Goal: Task Accomplishment & Management: Use online tool/utility

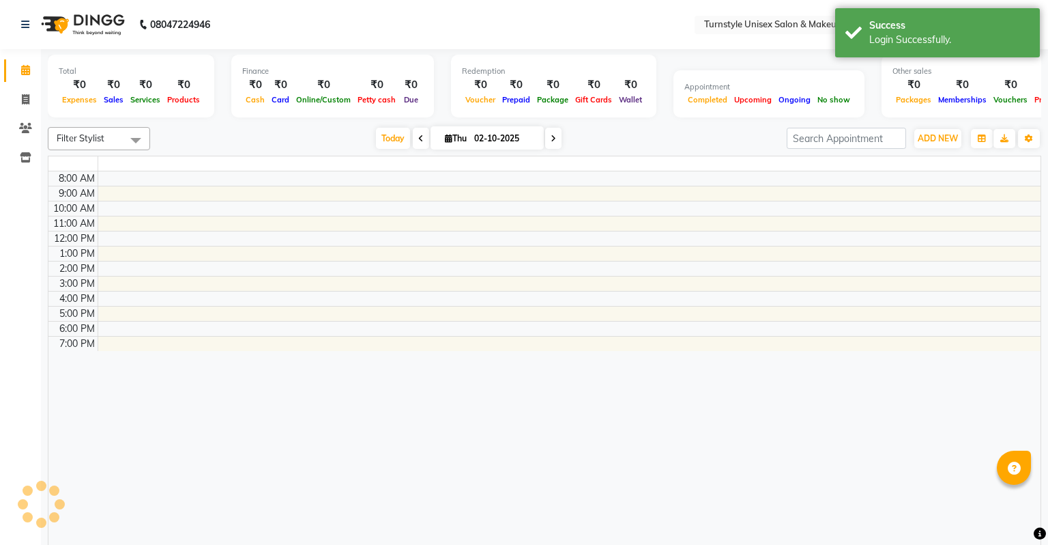
select select "en"
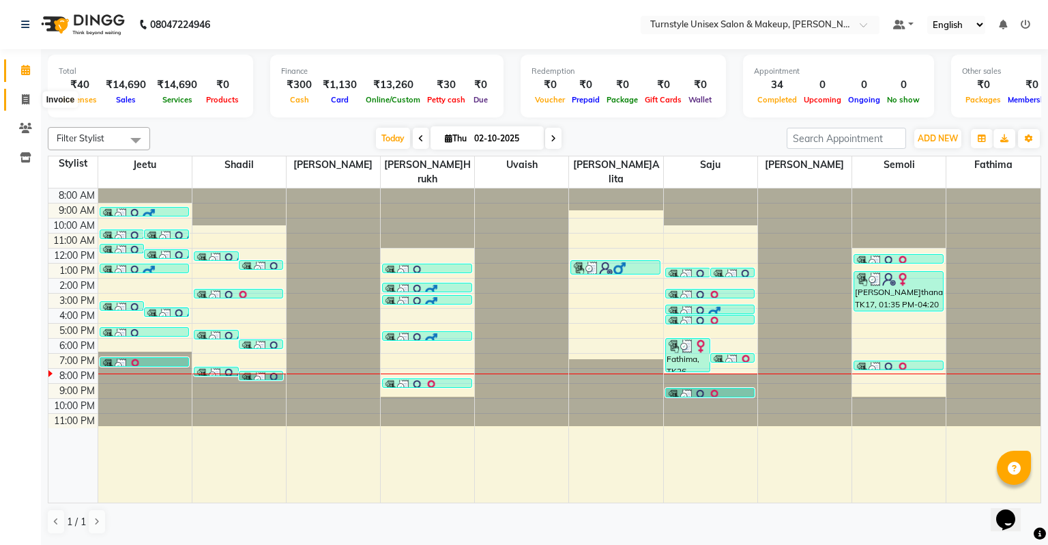
click at [25, 100] on icon at bounding box center [26, 99] width 8 height 10
select select "service"
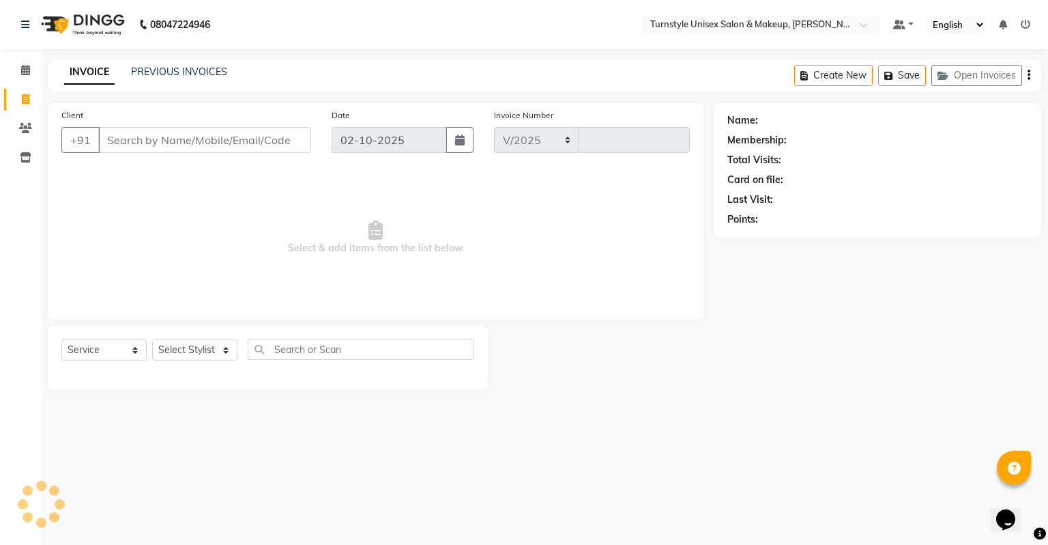
select select "9091"
type input "0061"
click at [186, 149] on input "Client" at bounding box center [204, 140] width 213 height 26
type input "6295789381"
click at [285, 145] on span "Add Client" at bounding box center [276, 140] width 54 height 14
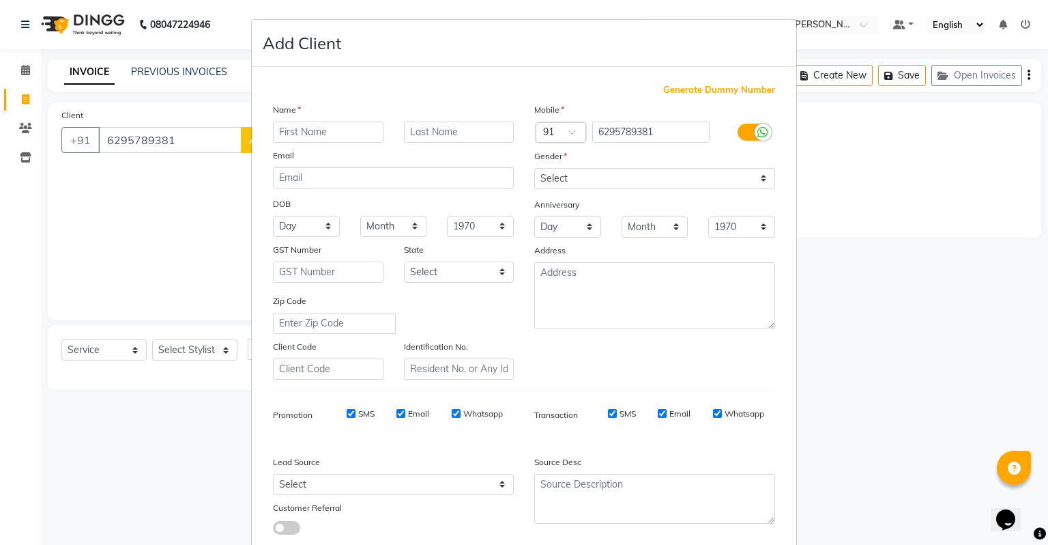
click at [302, 138] on input "text" at bounding box center [328, 131] width 111 height 21
type input "Saju"
click at [595, 178] on select "Select Male Female Other Prefer Not To Say" at bounding box center [654, 178] width 241 height 21
select select "female"
click at [534, 169] on select "Select Male Female Other Prefer Not To Say" at bounding box center [654, 178] width 241 height 21
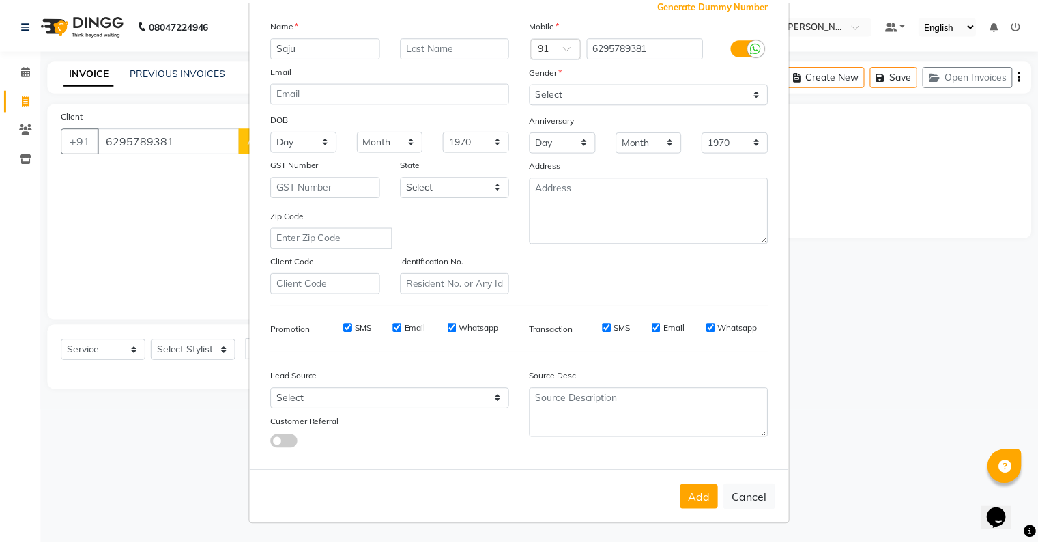
scroll to position [91, 0]
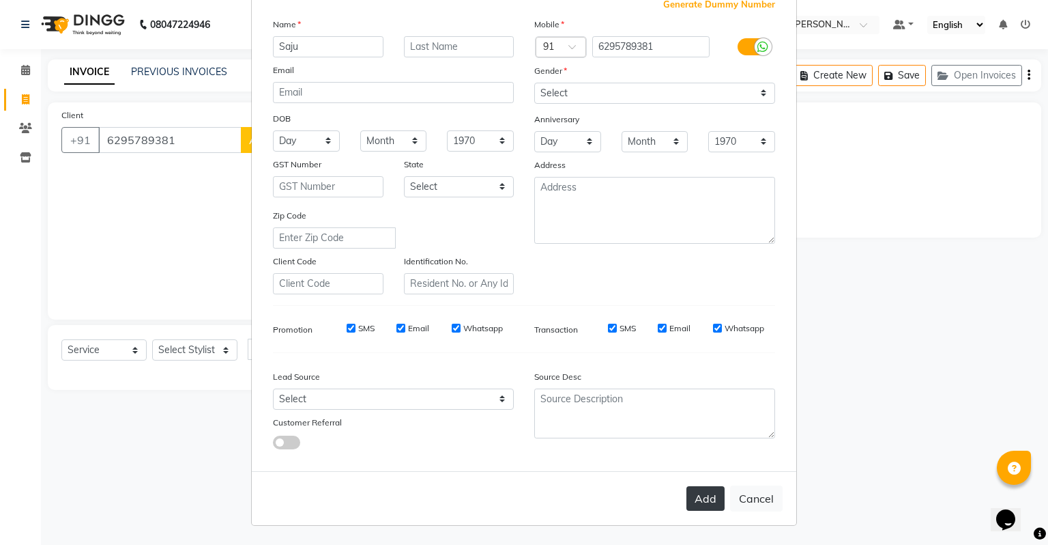
click at [715, 502] on button "Add" at bounding box center [706, 498] width 38 height 25
type input "62******81"
select select
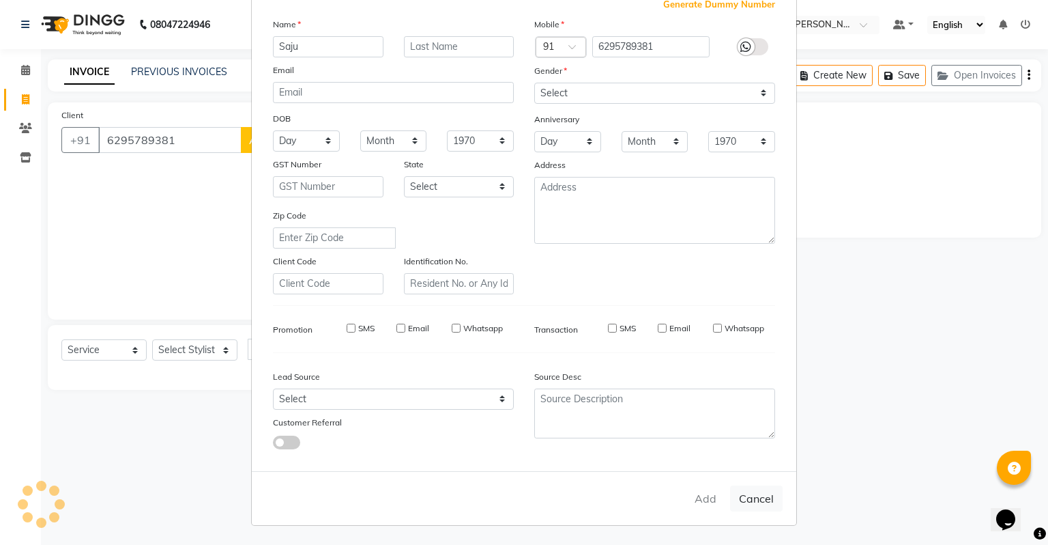
select select
checkbox input "false"
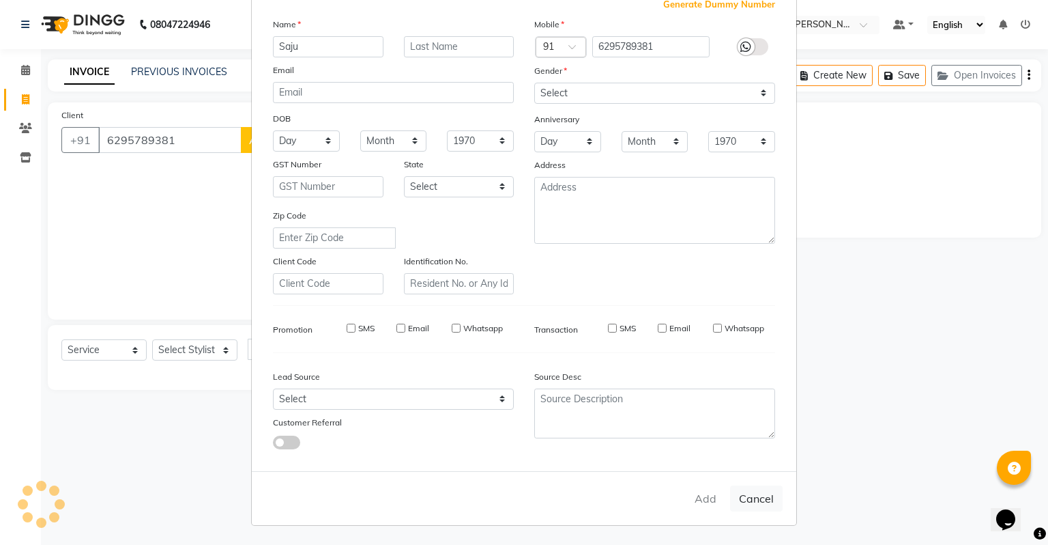
checkbox input "false"
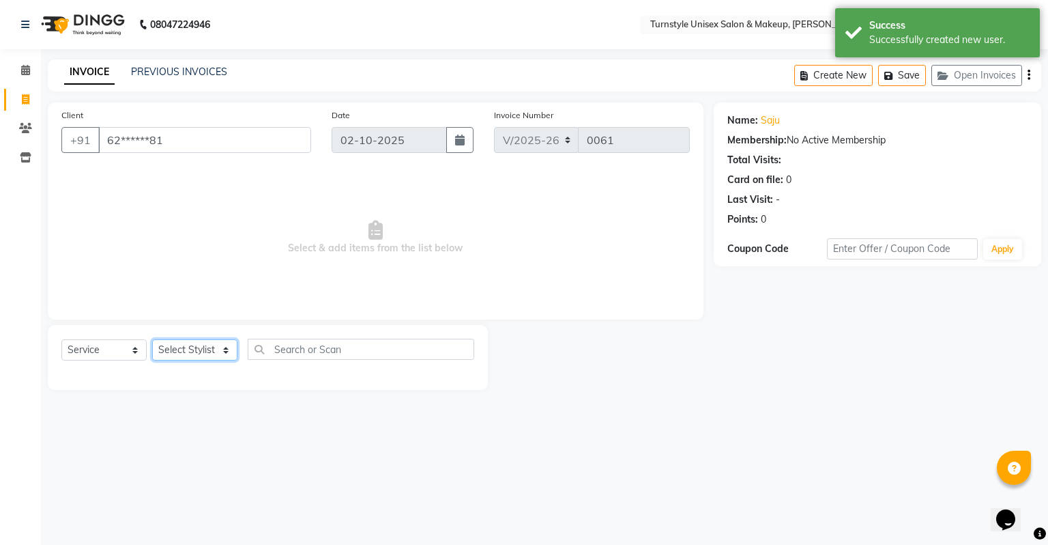
click at [180, 351] on select "Select Styl[PERSON_NAME]e[PERSON_NAME]lita [PERSON_NAME][PERSON_NAME]ru[PERSON_…" at bounding box center [194, 349] width 85 height 21
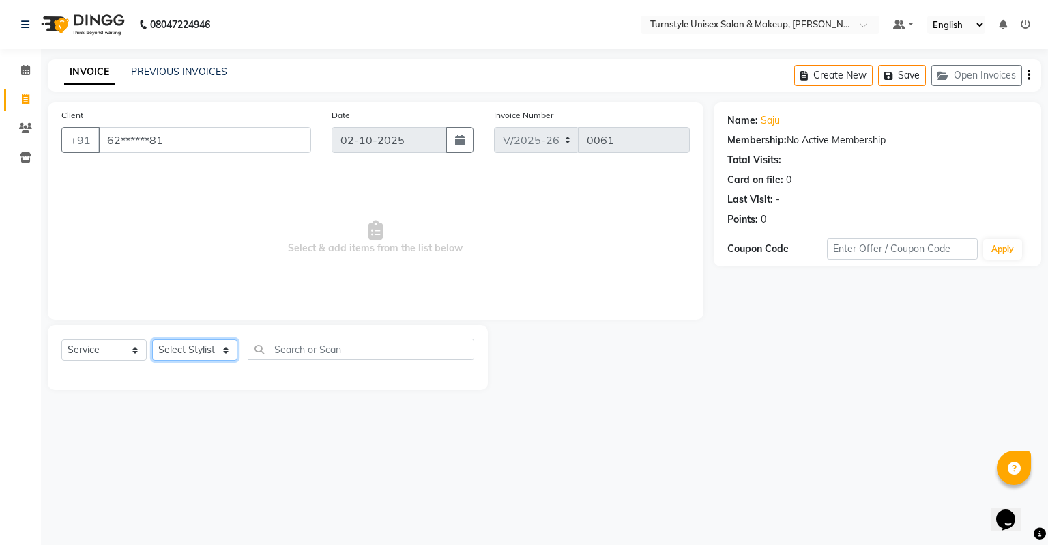
select select "93349"
click at [152, 340] on select "Select Styl[PERSON_NAME]e[PERSON_NAME]lita [PERSON_NAME][PERSON_NAME]ru[PERSON_…" at bounding box center [194, 349] width 85 height 21
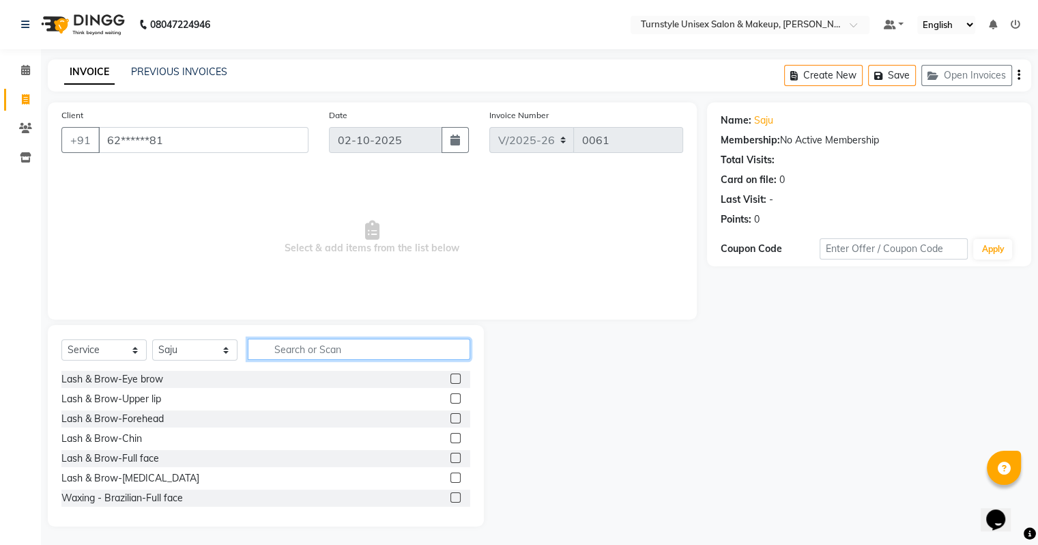
click at [286, 348] on input "text" at bounding box center [359, 349] width 222 height 21
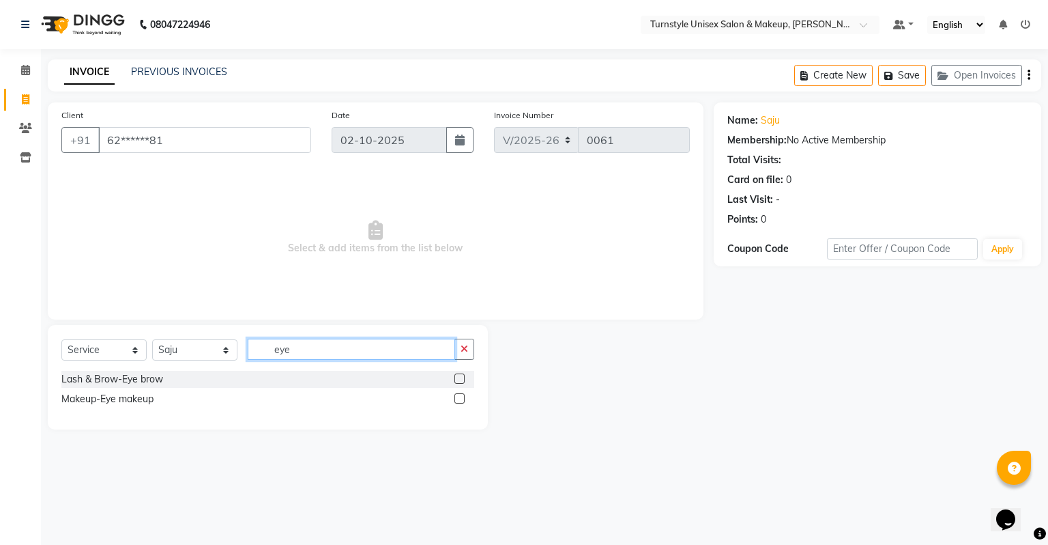
type input "eye"
click at [458, 377] on label at bounding box center [460, 378] width 10 height 10
click at [458, 377] on input "checkbox" at bounding box center [459, 379] width 9 height 9
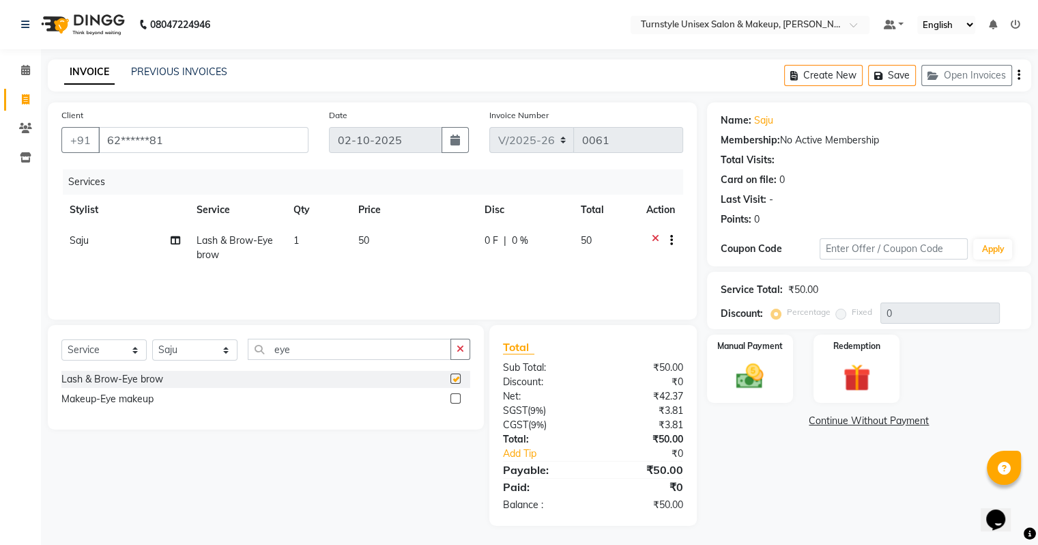
checkbox input "false"
click at [734, 366] on img at bounding box center [750, 376] width 46 height 33
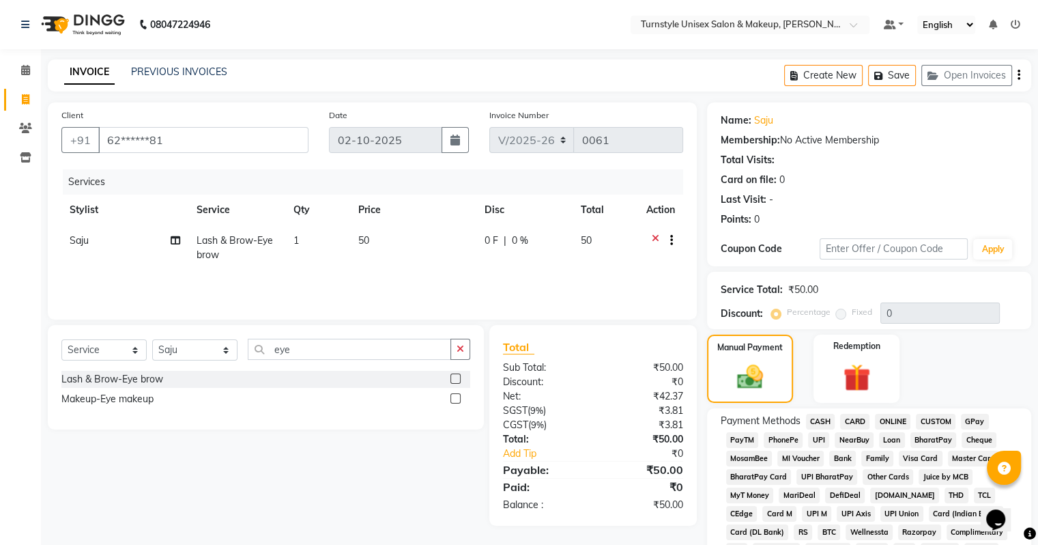
click at [850, 419] on span "CARD" at bounding box center [854, 422] width 29 height 16
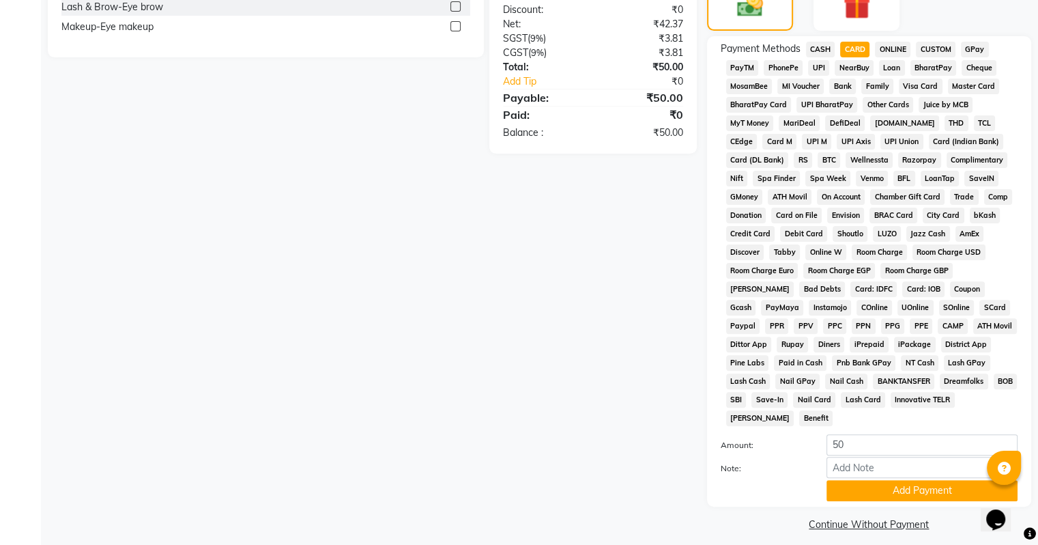
scroll to position [374, 0]
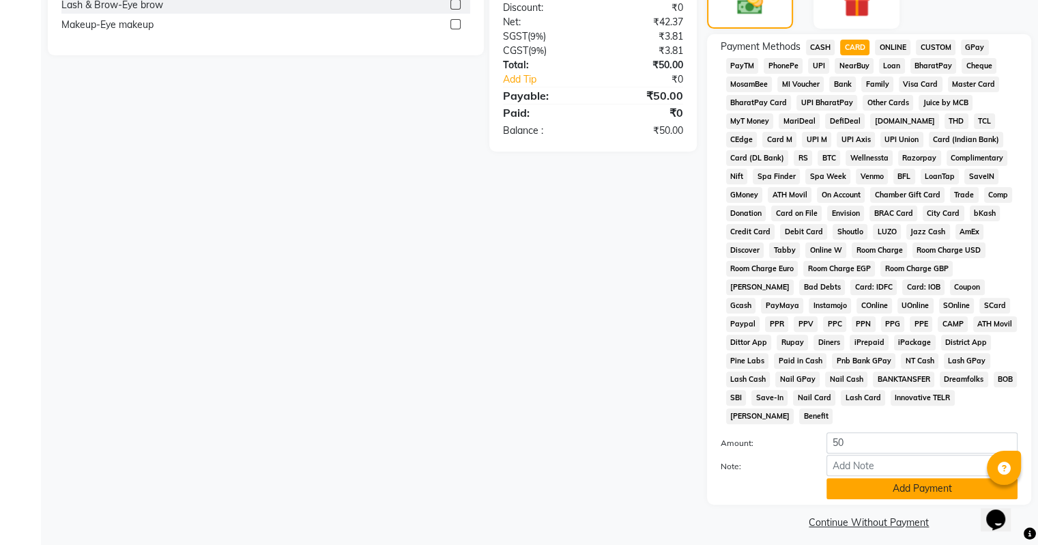
click at [890, 487] on button "Add Payment" at bounding box center [922, 488] width 191 height 21
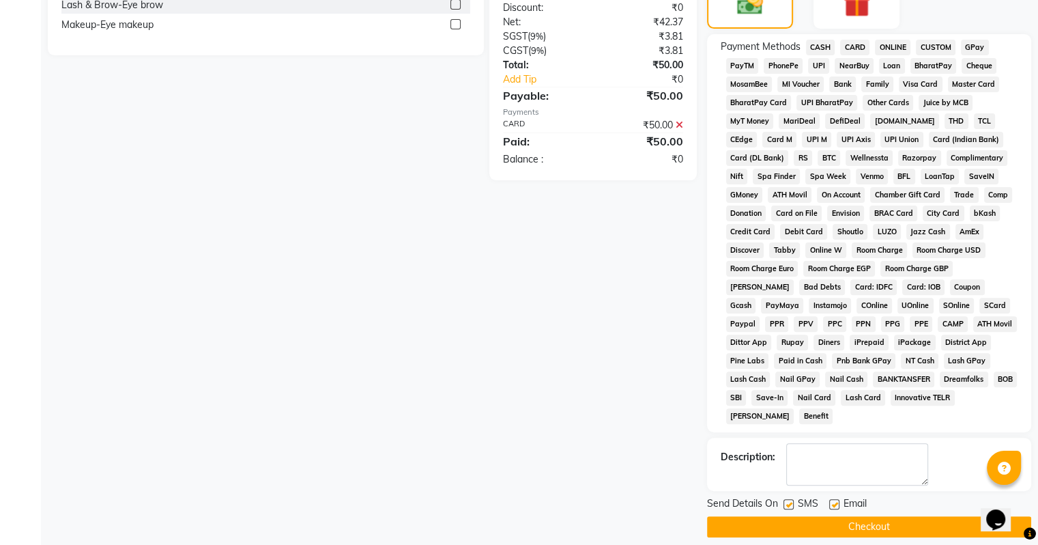
click at [863, 521] on button "Checkout" at bounding box center [869, 526] width 324 height 21
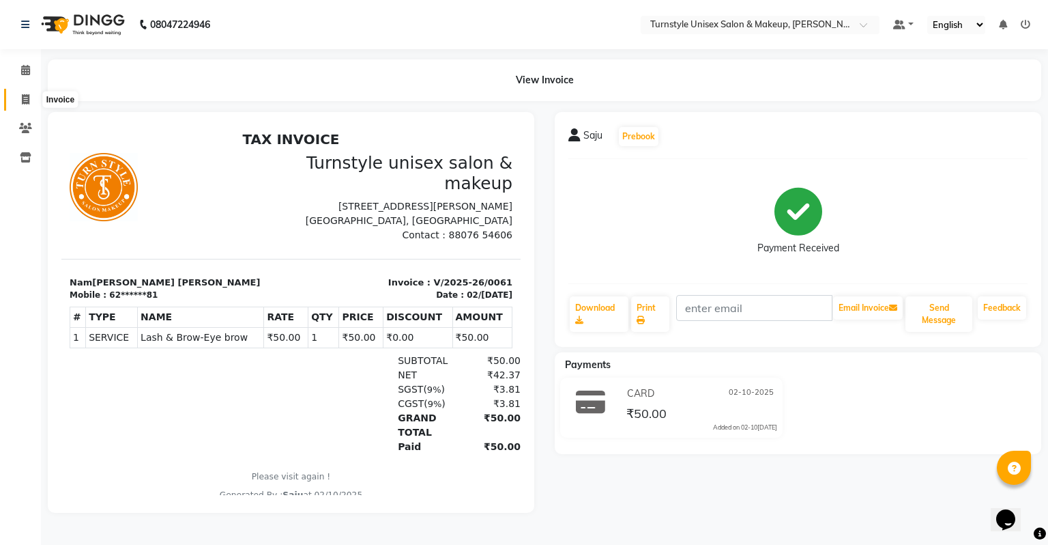
click at [27, 93] on span at bounding box center [26, 100] width 24 height 16
select select "service"
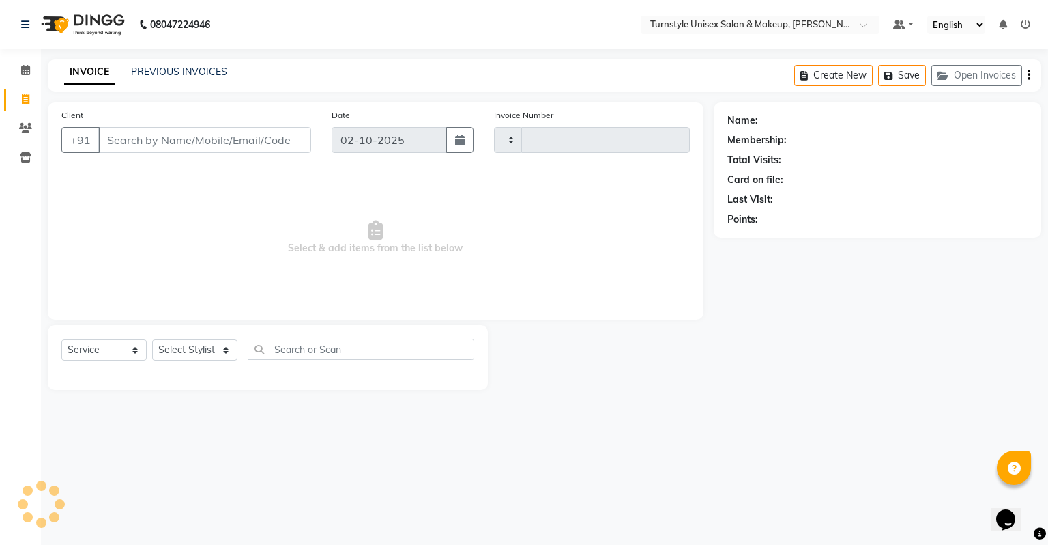
type input "0062"
select select "9091"
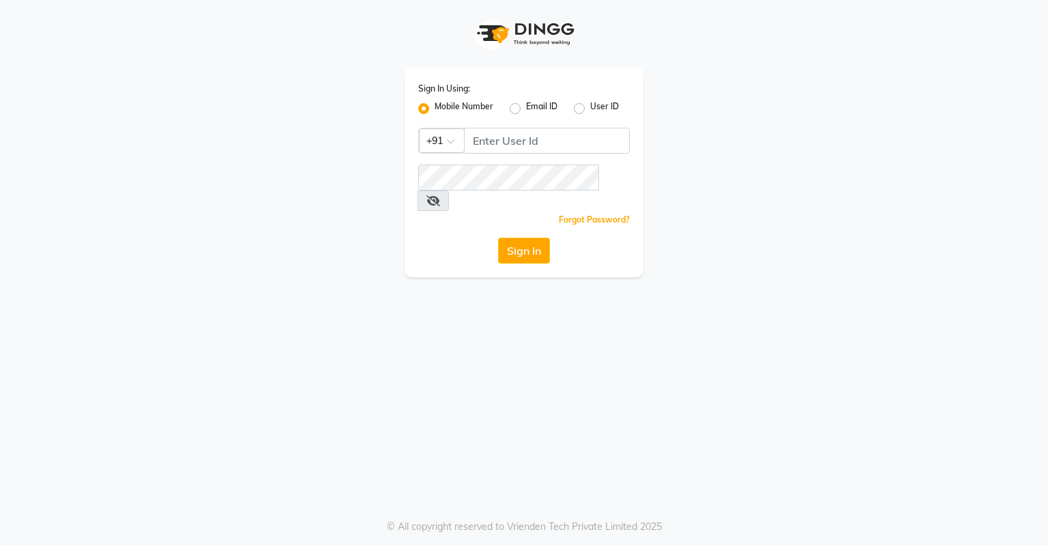
drag, startPoint x: 1048, startPoint y: 381, endPoint x: 1048, endPoint y: 571, distance: 190.4
click at [1048, 544] on html "Sign In Using: Mobile Number Email ID User ID Country Code × +91 Remember me Fo…" at bounding box center [524, 272] width 1048 height 545
click at [590, 105] on label "User ID" at bounding box center [604, 108] width 29 height 16
click at [590, 105] on input "User ID" at bounding box center [594, 104] width 9 height 9
radio input "true"
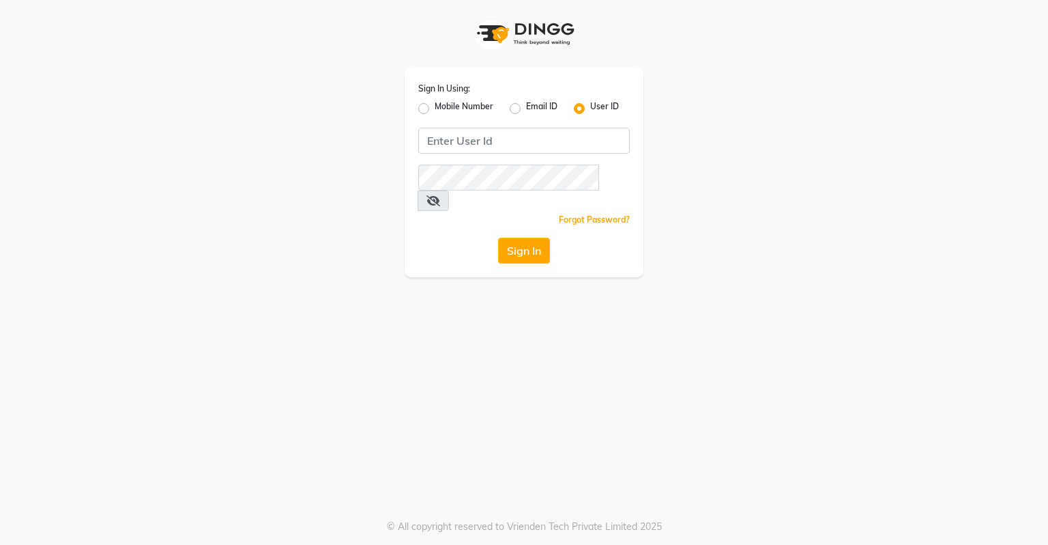
click at [435, 108] on label "Mobile Number" at bounding box center [464, 108] width 59 height 16
click at [435, 108] on input "Mobile Number" at bounding box center [439, 104] width 9 height 9
radio input "true"
radio input "false"
click at [501, 145] on input "Username" at bounding box center [547, 141] width 166 height 26
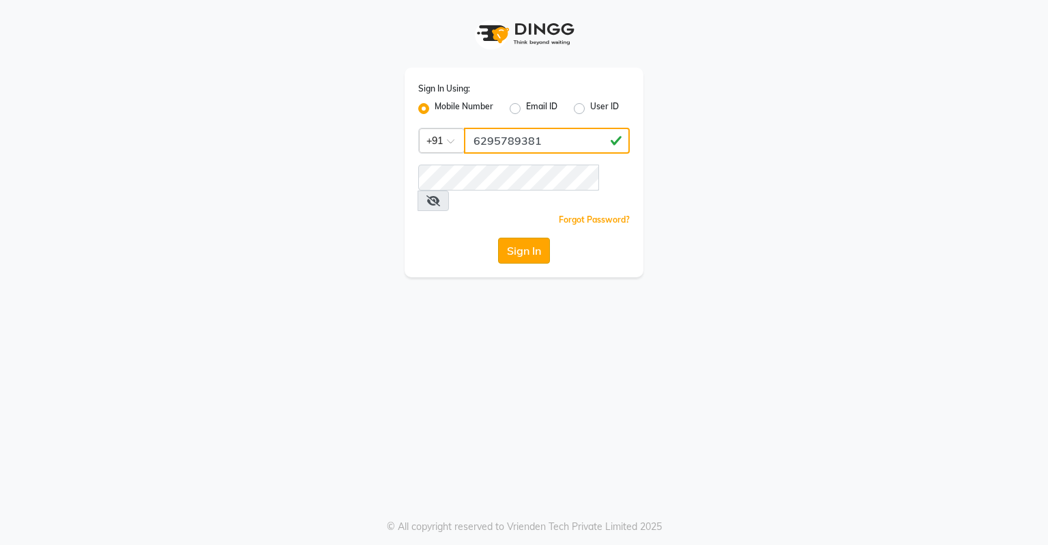
type input "6295789381"
click at [523, 238] on button "Sign In" at bounding box center [524, 251] width 52 height 26
click at [513, 238] on button "Sign In" at bounding box center [524, 251] width 52 height 26
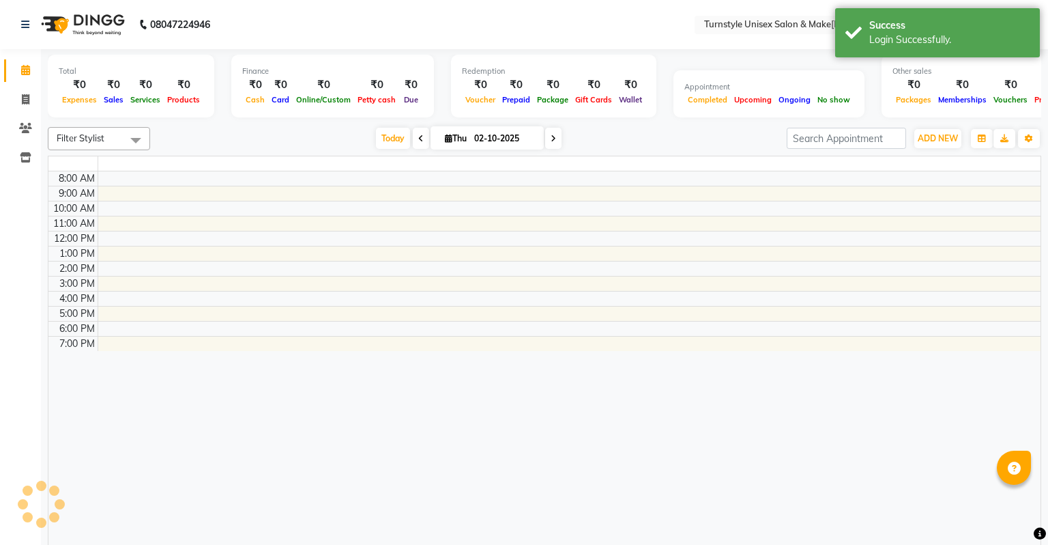
select select "en"
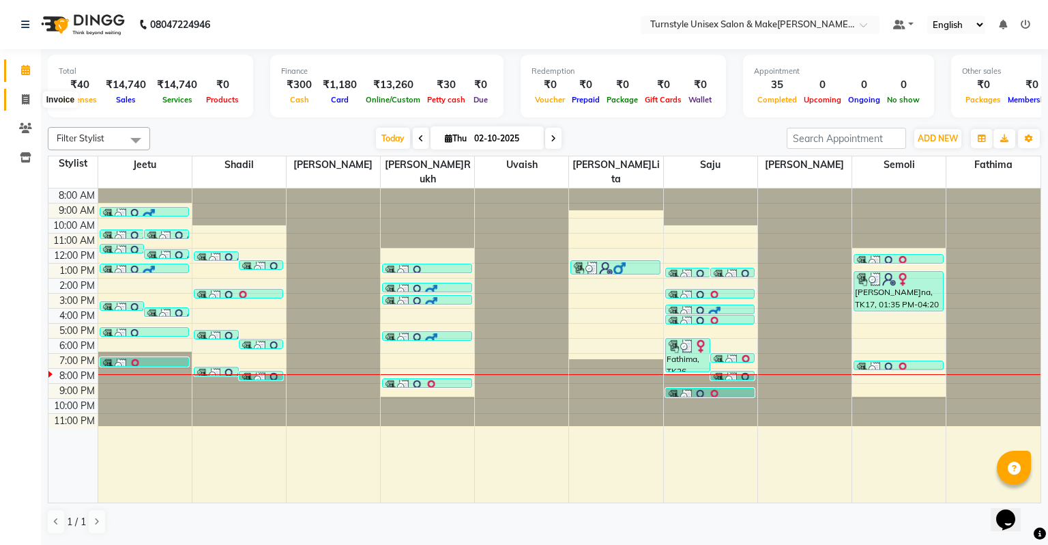
click at [25, 99] on icon at bounding box center [26, 99] width 8 height 10
select select "service"
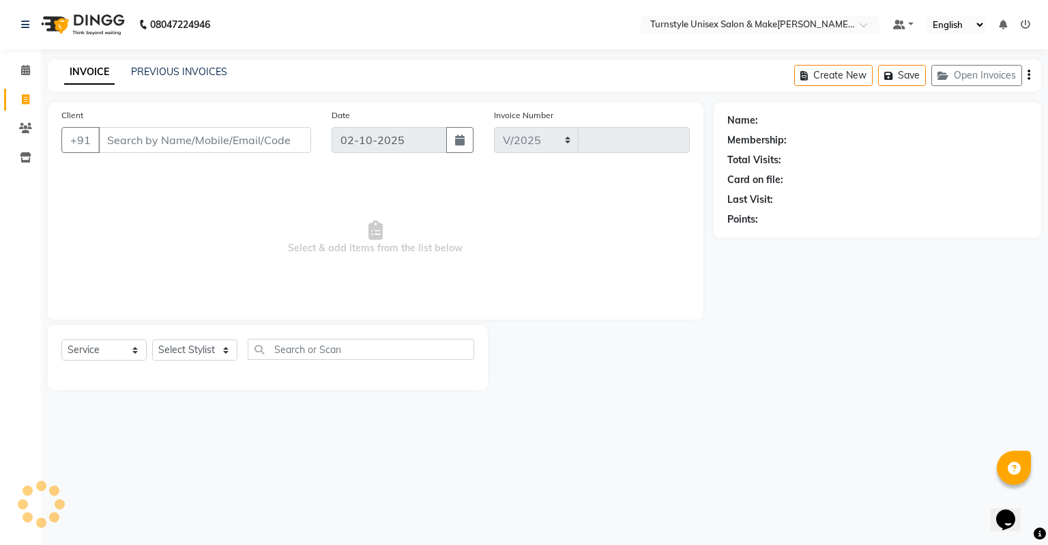
select select "9091"
type input "0062"
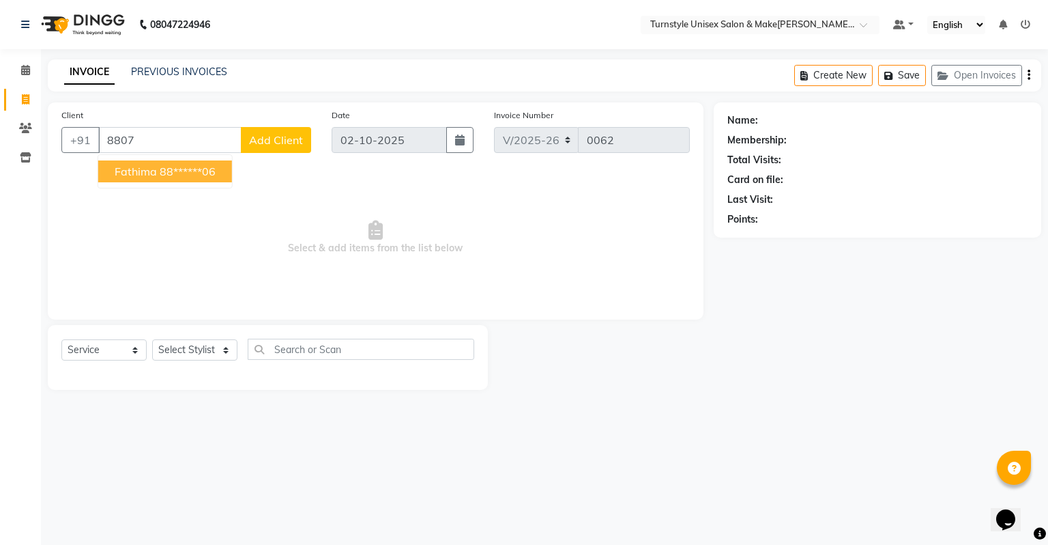
click at [142, 171] on span "Fathima" at bounding box center [136, 171] width 42 height 14
type input "88******06"
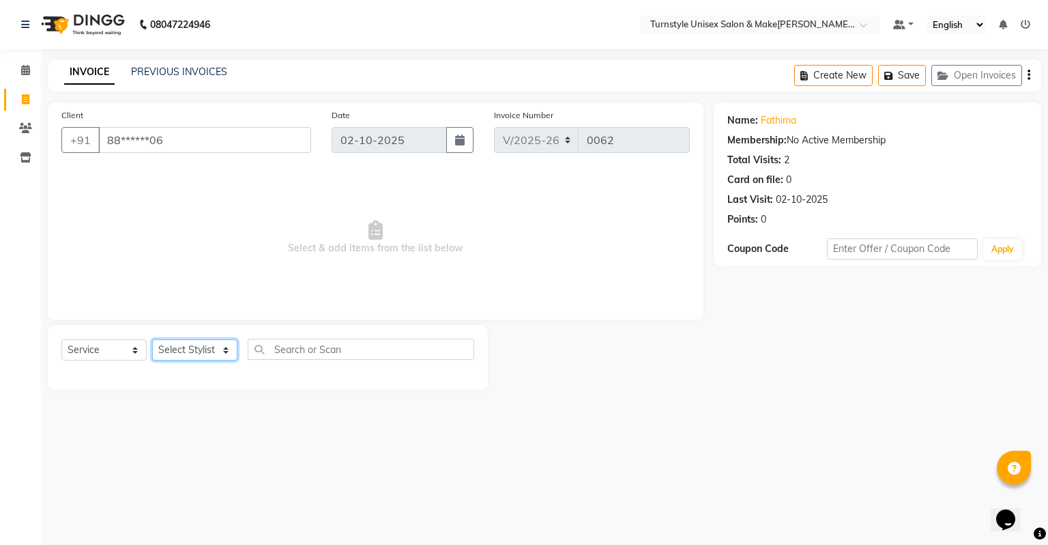
click at [179, 352] on select "Select Styl[PERSON_NAME]e[PERSON_NAME]lita [PERSON_NAME][PERSON_NAME]ru[PERSON_…" at bounding box center [194, 349] width 85 height 21
select select "93349"
click at [152, 340] on select "Select Styl[PERSON_NAME]e[PERSON_NAME]lita [PERSON_NAME][PERSON_NAME]ru[PERSON_…" at bounding box center [194, 349] width 85 height 21
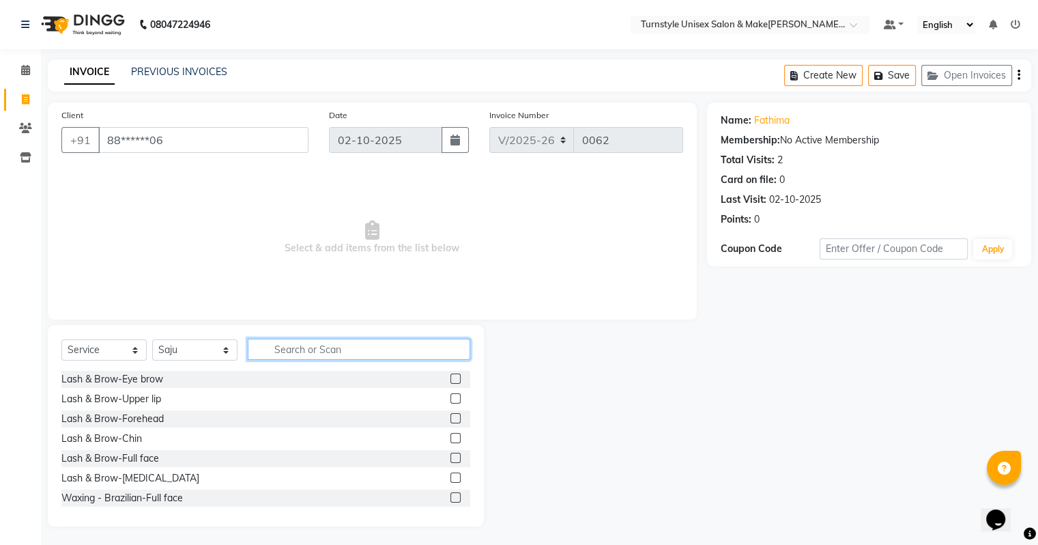
click at [300, 349] on input "text" at bounding box center [359, 349] width 222 height 21
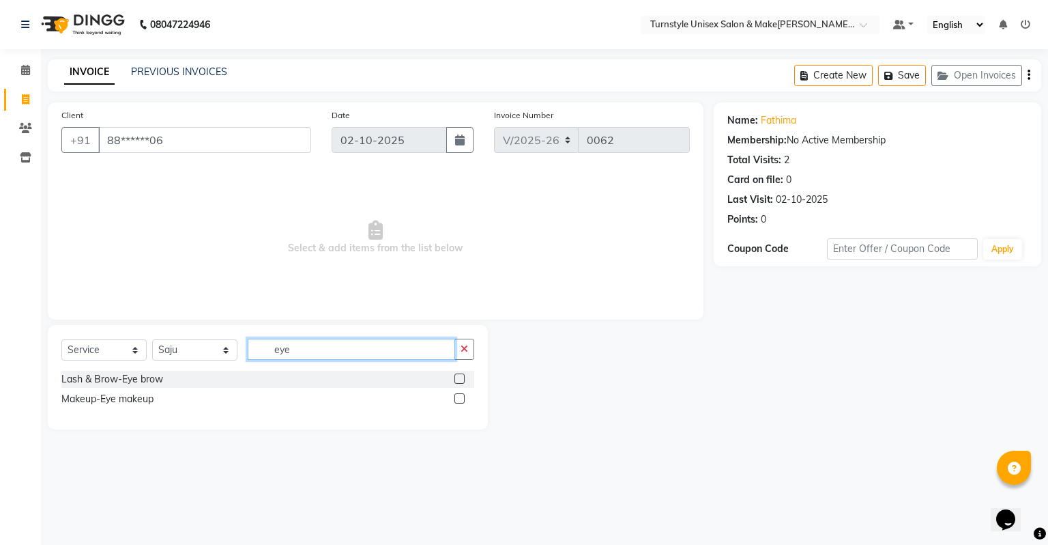
type input "eye"
click at [454, 377] on div "Lash & Brow-Eye brow" at bounding box center [267, 379] width 413 height 17
click at [459, 378] on label at bounding box center [460, 378] width 10 height 10
click at [459, 378] on input "checkbox" at bounding box center [459, 379] width 9 height 9
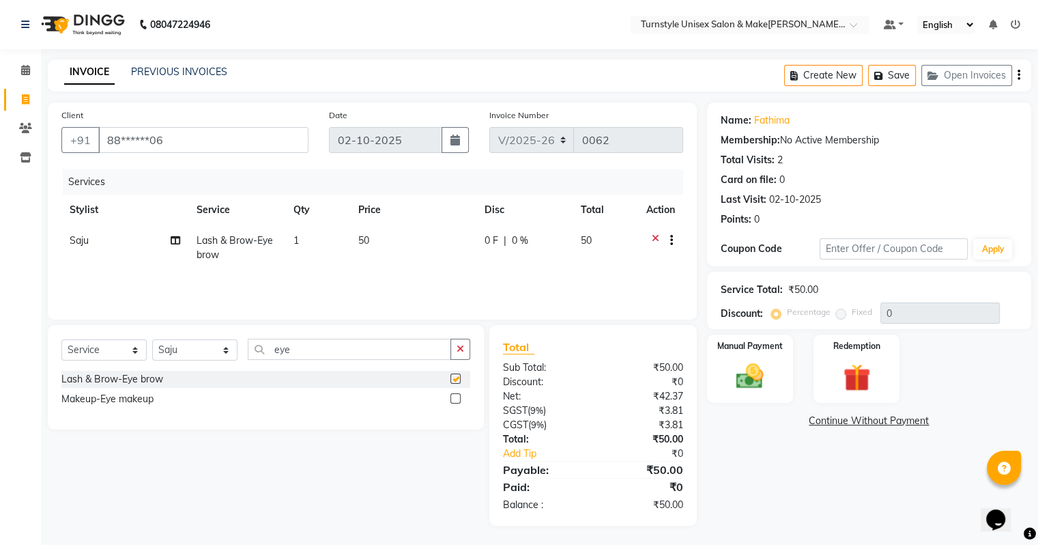
checkbox input "false"
click at [749, 358] on div "Manual Payment" at bounding box center [749, 368] width 89 height 70
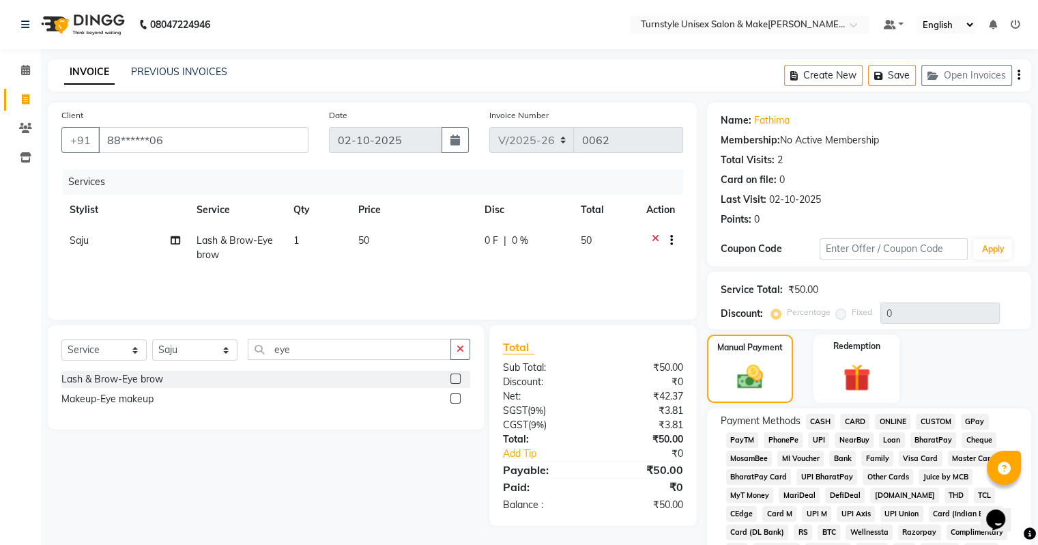
click at [857, 416] on span "CARD" at bounding box center [854, 422] width 29 height 16
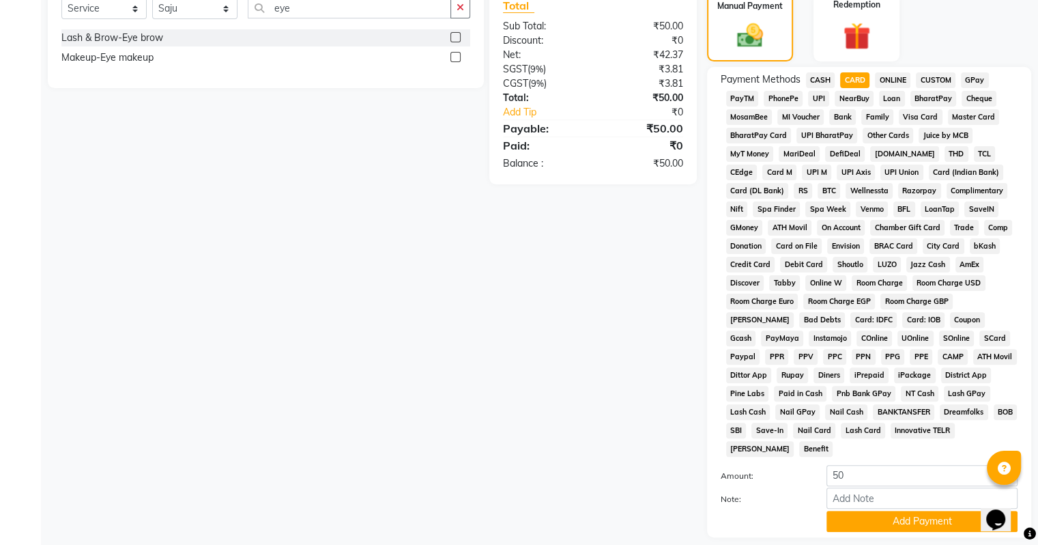
scroll to position [374, 0]
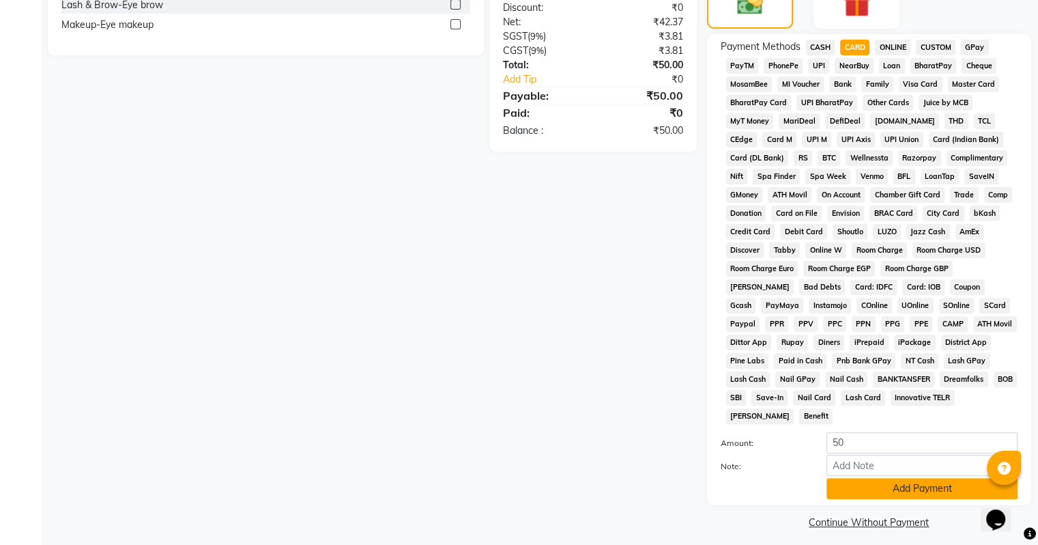
click at [930, 485] on button "Add Payment" at bounding box center [922, 488] width 191 height 21
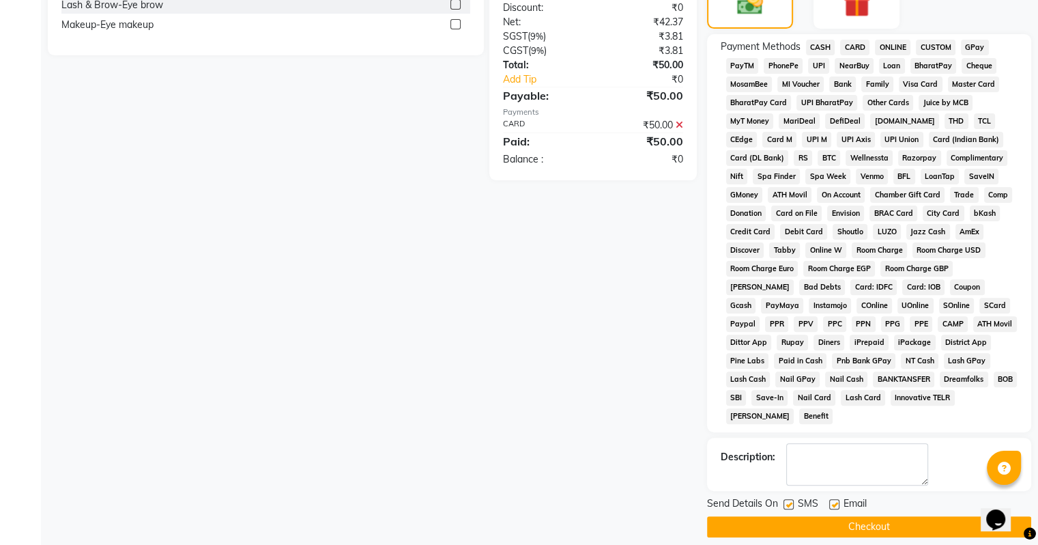
click at [865, 517] on button "Checkout" at bounding box center [869, 526] width 324 height 21
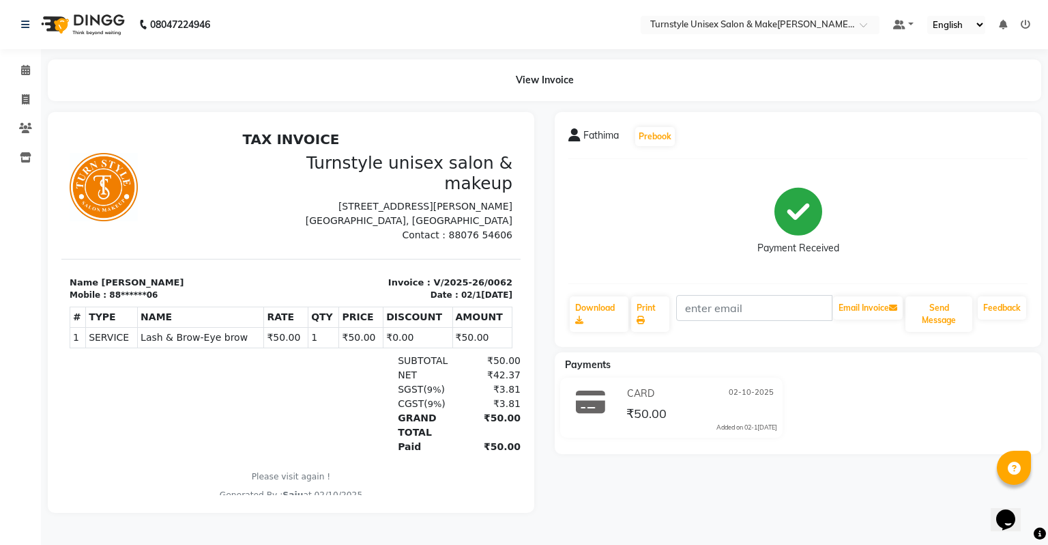
select select "service"
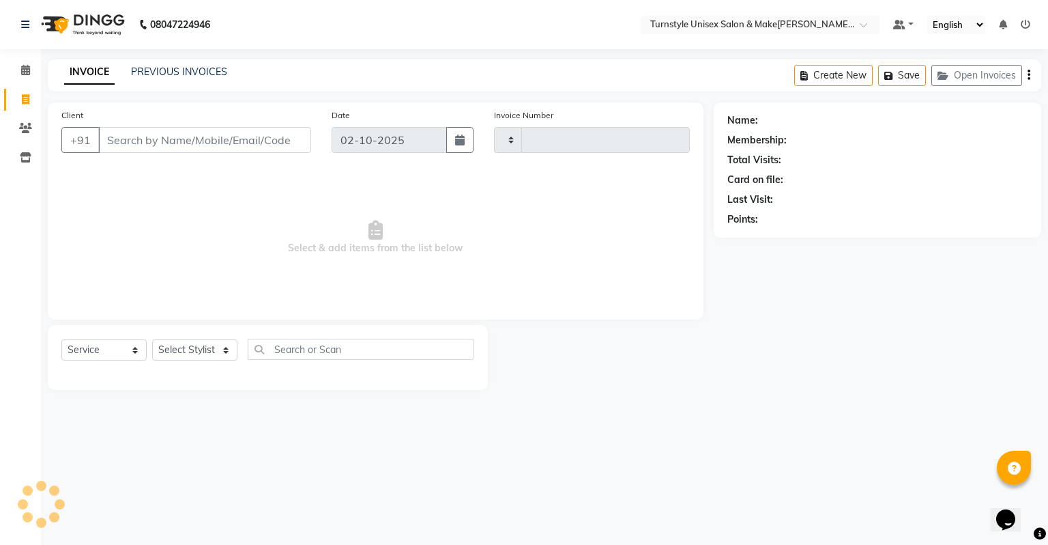
type input "0063"
select select "9091"
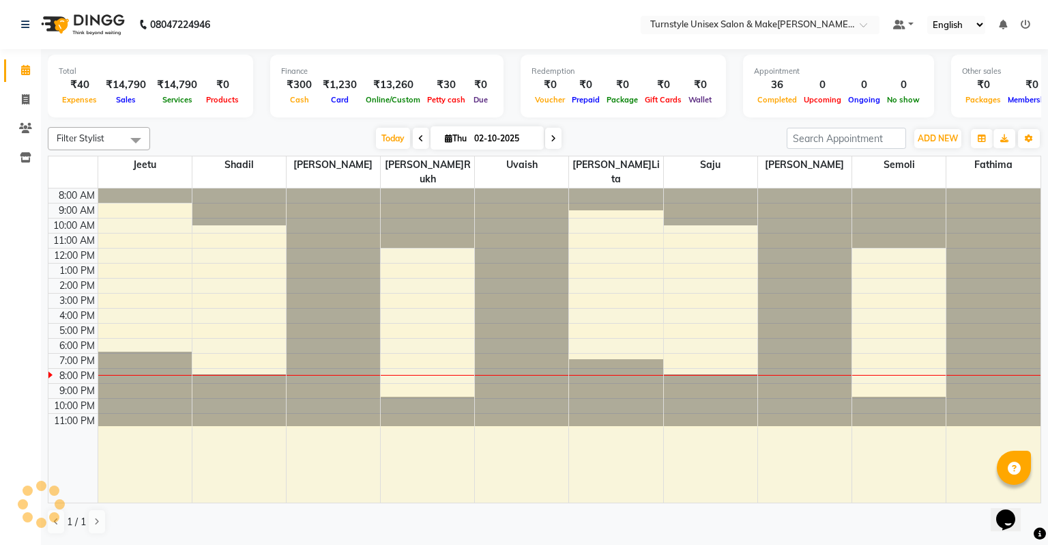
select select "en"
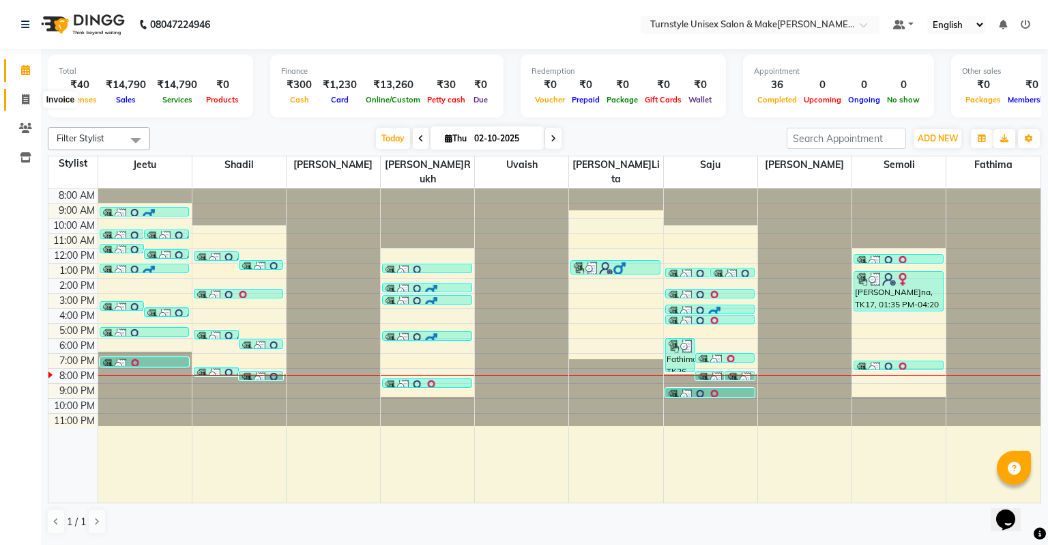
click at [27, 101] on icon at bounding box center [26, 99] width 8 height 10
select select "service"
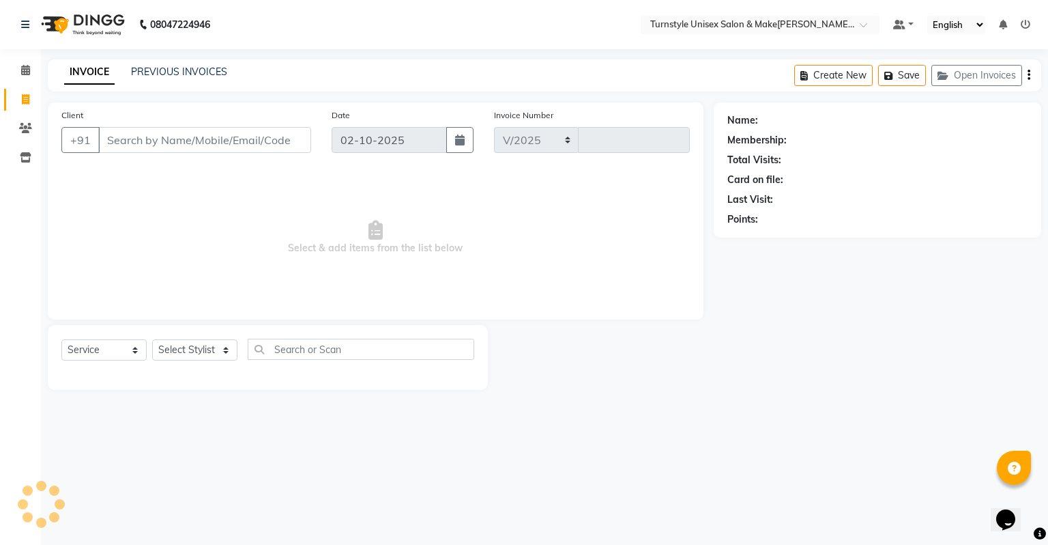
select select "9091"
type input "0063"
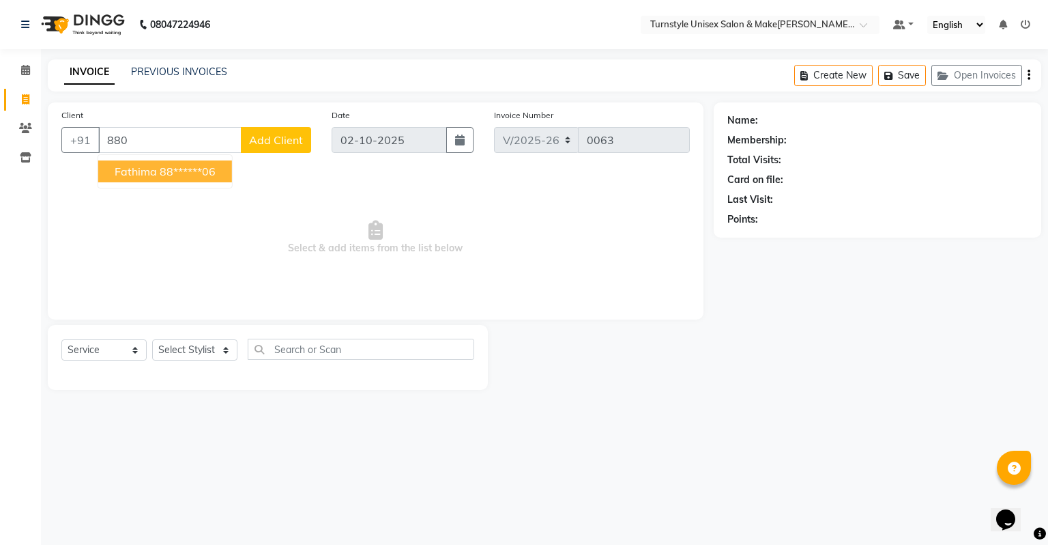
click at [172, 173] on ngb-highlight "88******06" at bounding box center [188, 171] width 56 height 14
type input "88******06"
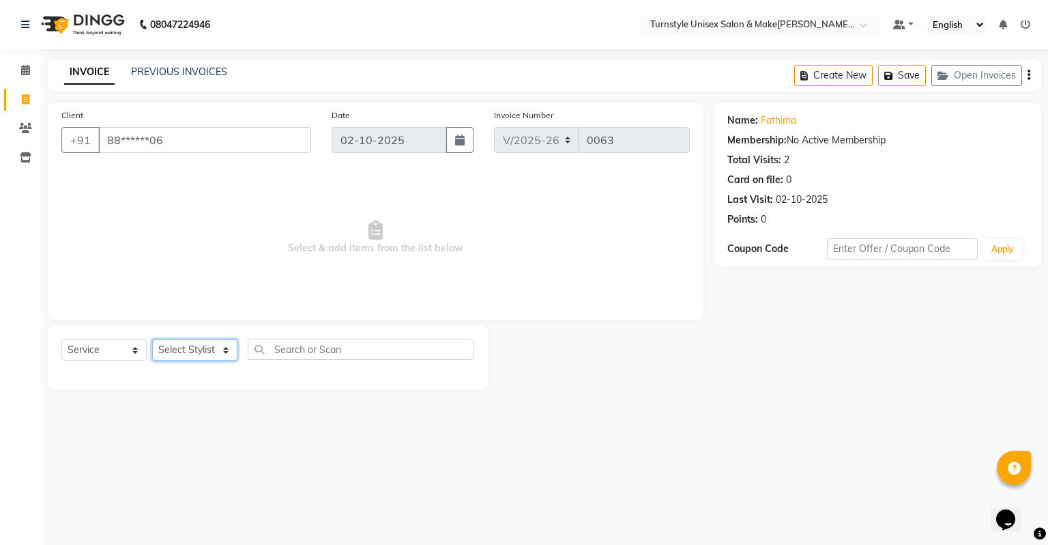
click at [192, 354] on select "Select Styl[PERSON_NAME]e[PERSON_NAME]lita [PERSON_NAME][PERSON_NAME]ru[PERSON_…" at bounding box center [194, 349] width 85 height 21
select select "93349"
click at [152, 340] on select "Select Styl[PERSON_NAME]e[PERSON_NAME]lita [PERSON_NAME][PERSON_NAME]ru[PERSON_…" at bounding box center [194, 349] width 85 height 21
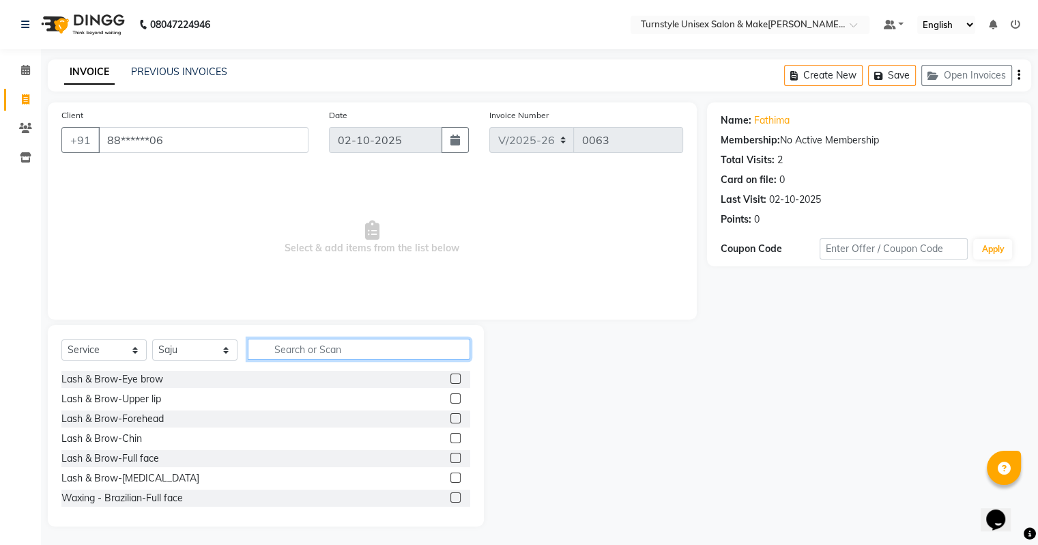
click at [315, 349] on input "text" at bounding box center [359, 349] width 222 height 21
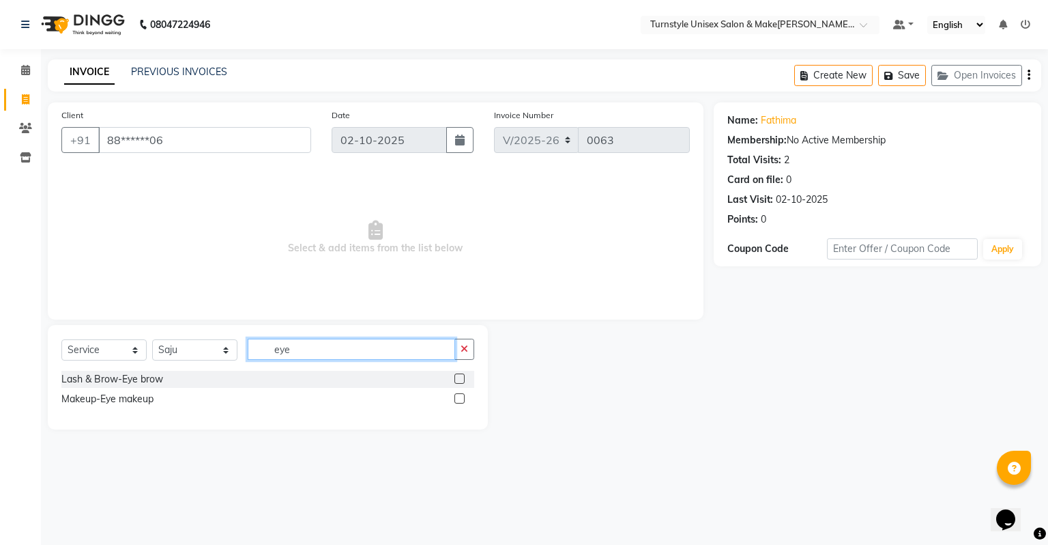
type input "eye"
click at [455, 378] on label at bounding box center [460, 378] width 10 height 10
click at [455, 378] on input "checkbox" at bounding box center [459, 379] width 9 height 9
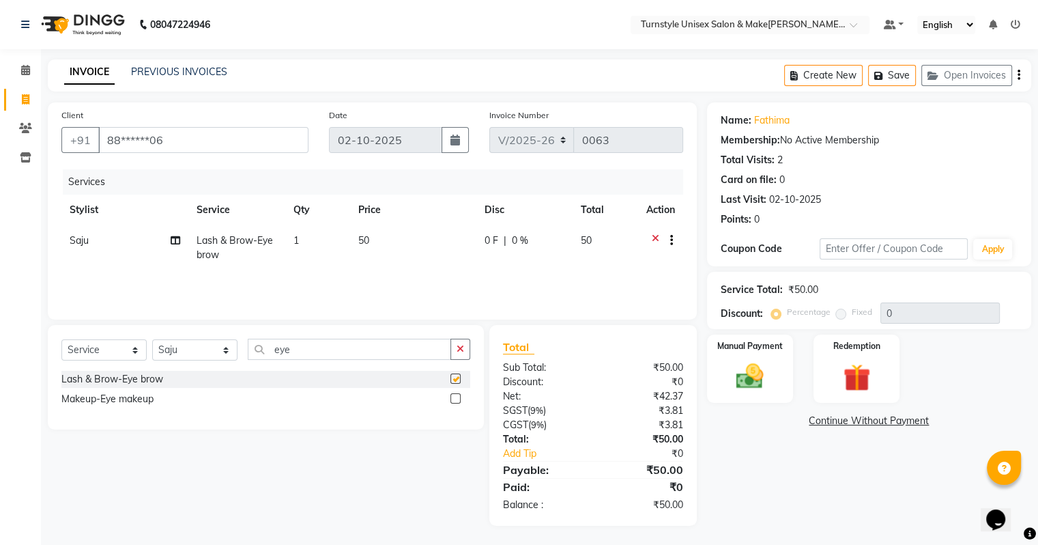
checkbox input "false"
click at [773, 363] on img at bounding box center [750, 376] width 46 height 33
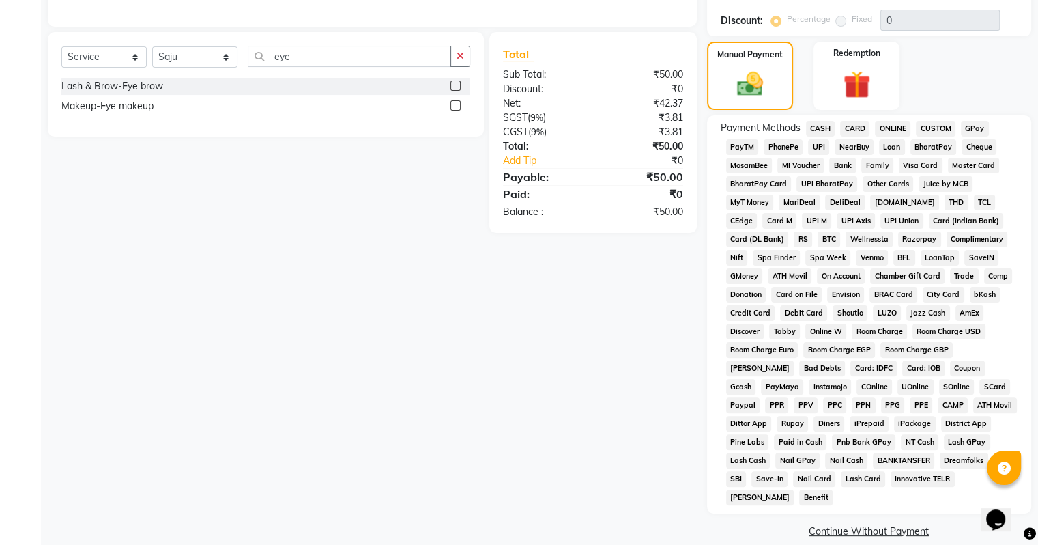
scroll to position [301, 0]
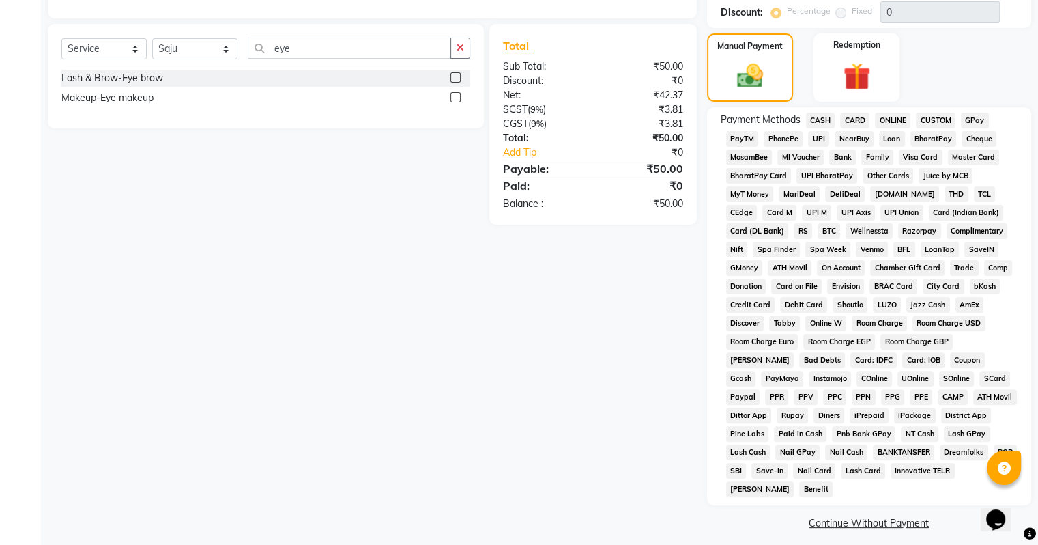
click at [854, 117] on span "CARD" at bounding box center [854, 121] width 29 height 16
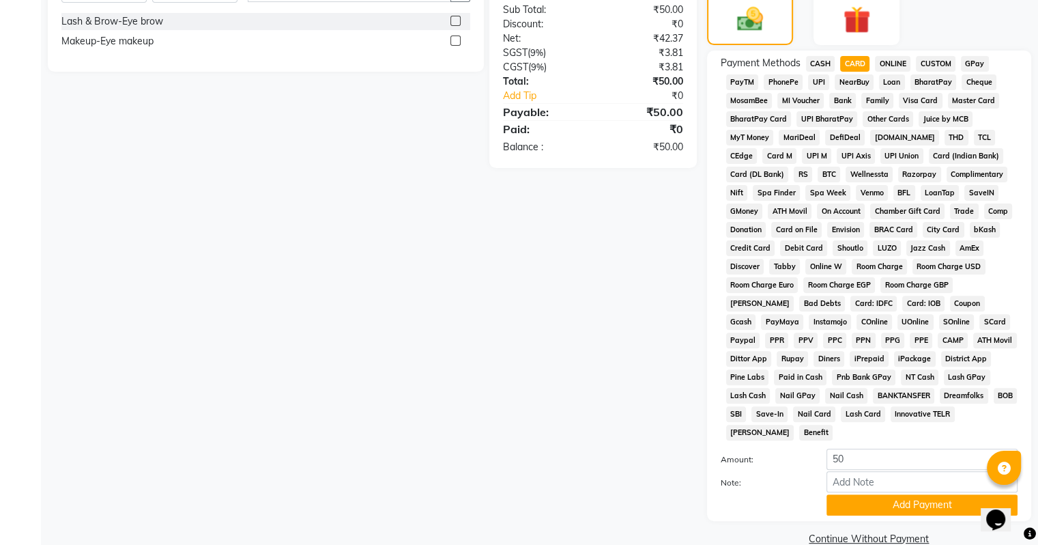
scroll to position [374, 0]
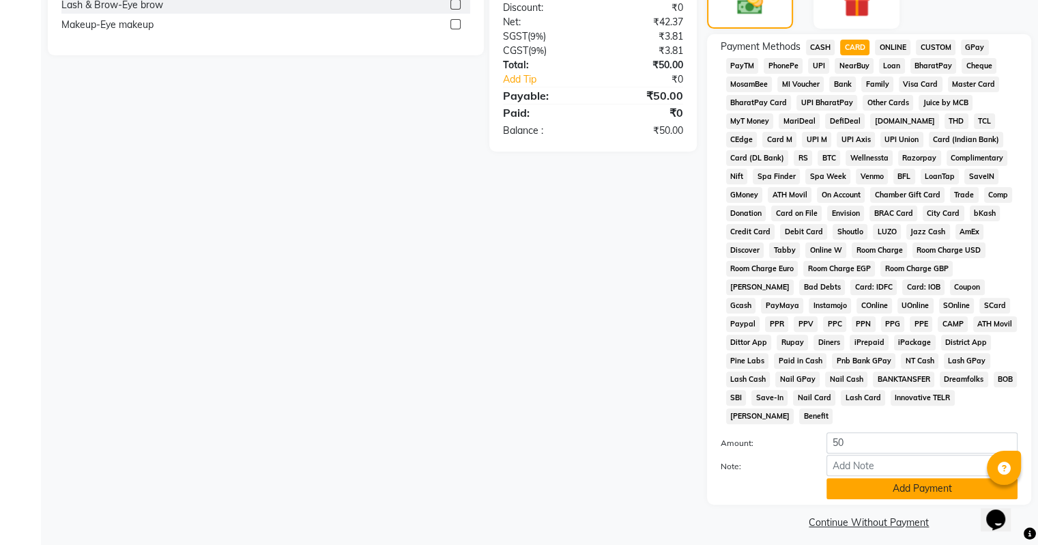
click at [885, 479] on button "Add Payment" at bounding box center [922, 488] width 191 height 21
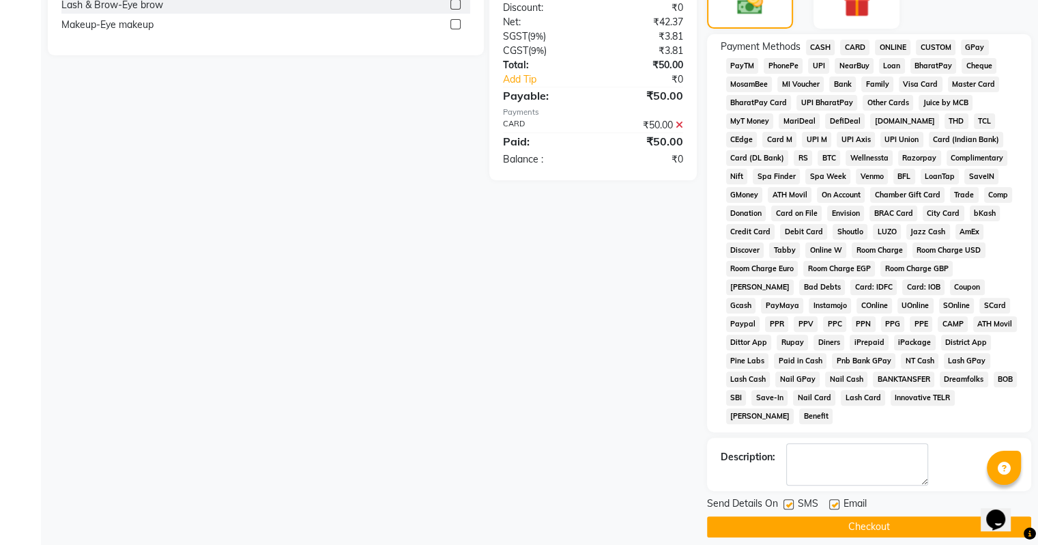
click at [870, 516] on button "Checkout" at bounding box center [869, 526] width 324 height 21
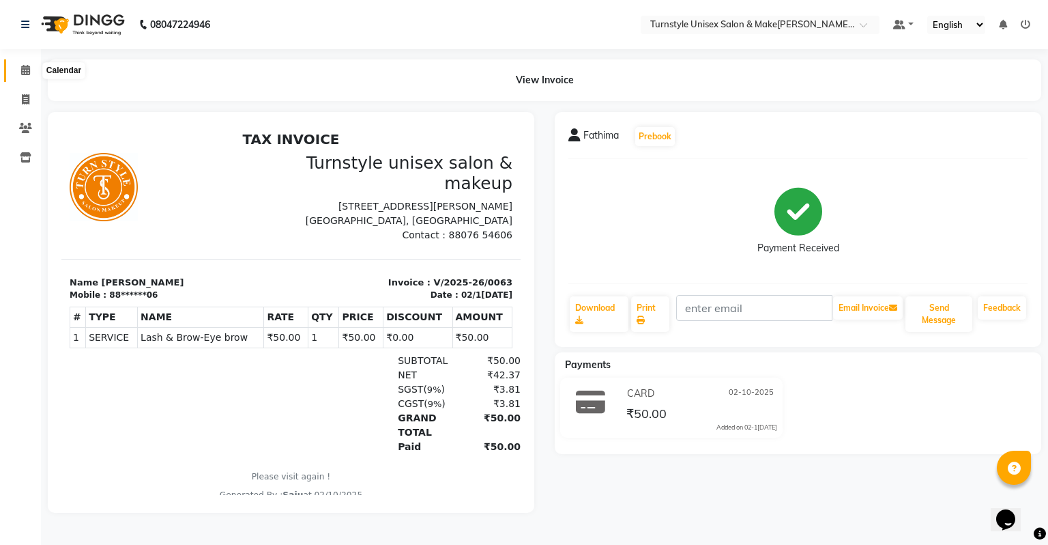
click at [23, 68] on icon at bounding box center [25, 70] width 9 height 10
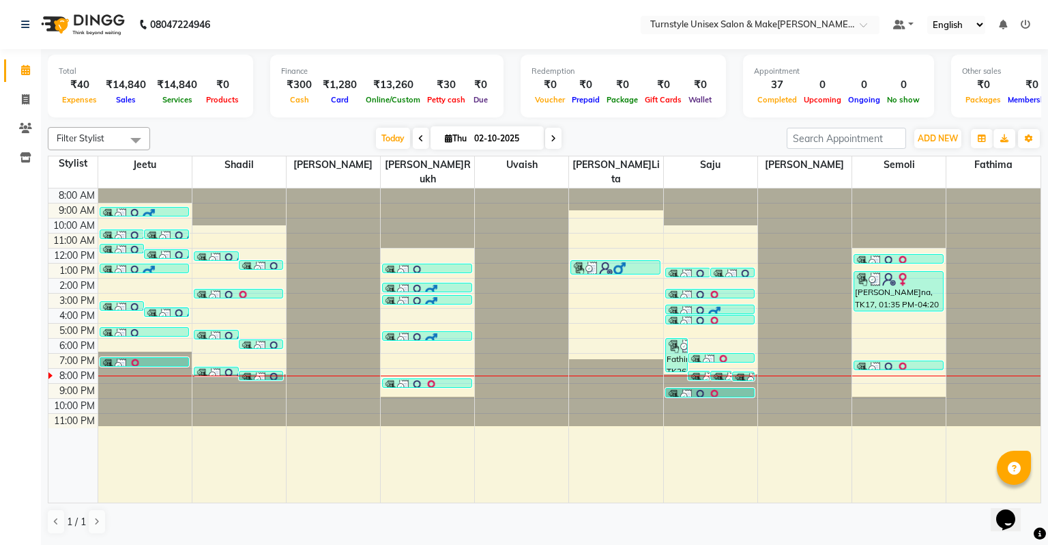
click at [1024, 26] on icon at bounding box center [1026, 25] width 10 height 10
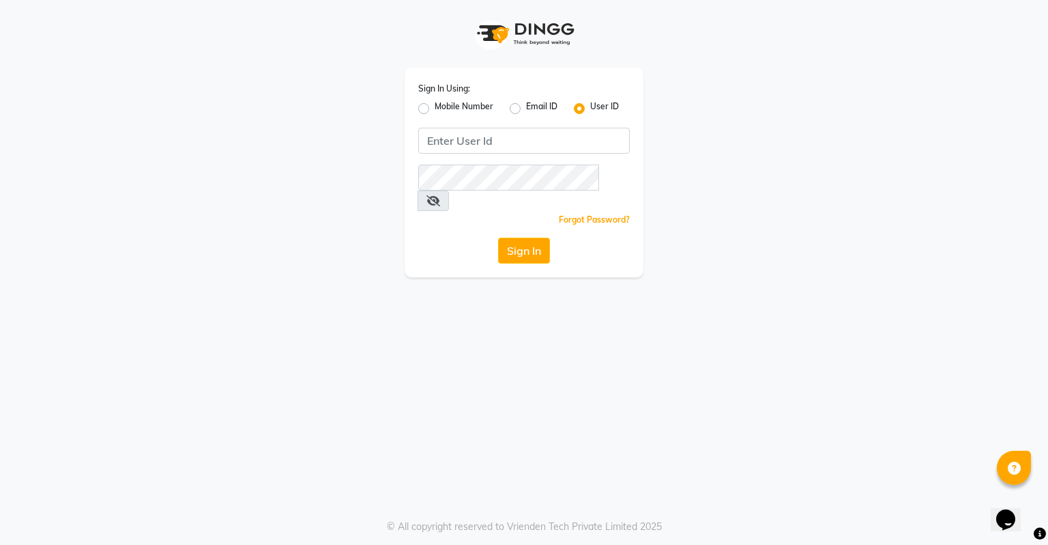
click at [435, 111] on label "Mobile Number" at bounding box center [464, 108] width 59 height 16
click at [435, 109] on input "Mobile Number" at bounding box center [439, 104] width 9 height 9
radio input "true"
radio input "false"
click at [478, 135] on input "Username" at bounding box center [547, 141] width 166 height 26
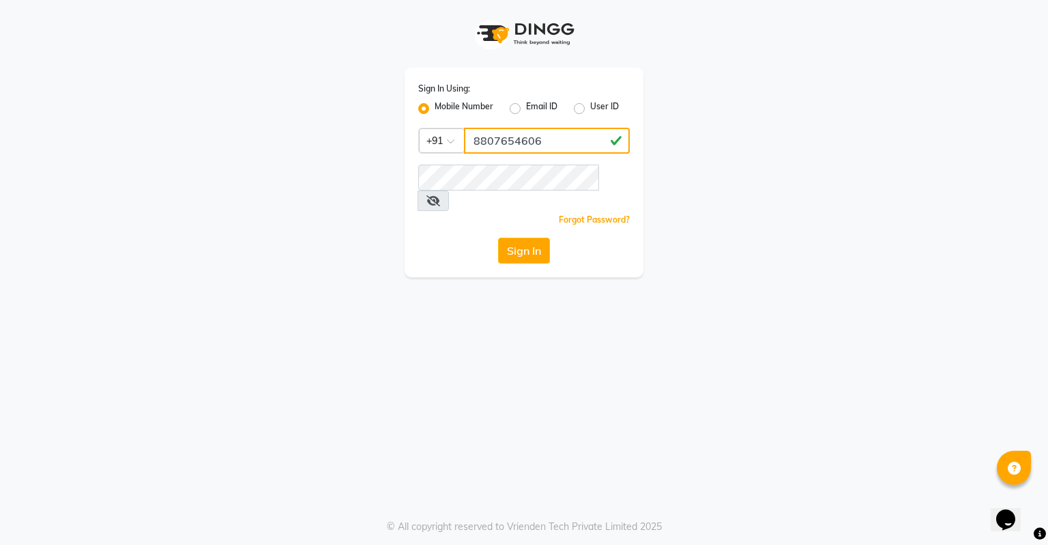
type input "8807654606"
click at [530, 238] on button "Sign In" at bounding box center [524, 251] width 52 height 26
